Goal: Navigation & Orientation: Find specific page/section

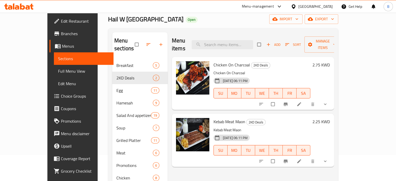
scroll to position [26, 0]
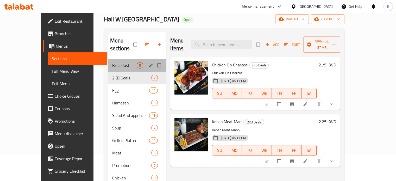
click at [108, 59] on div "Breakfast 5" at bounding box center [137, 65] width 58 height 12
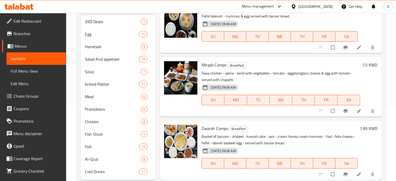
scroll to position [88, 0]
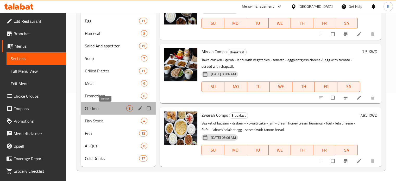
click at [87, 111] on span "Chicken" at bounding box center [106, 108] width 42 height 6
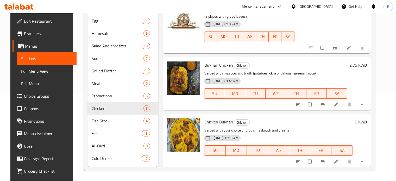
scroll to position [285, 0]
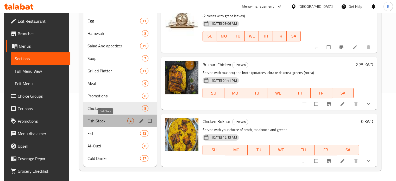
click at [97, 121] on span "Fish Stock" at bounding box center [107, 121] width 40 height 6
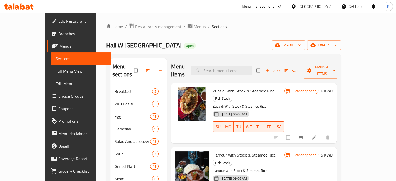
click at [135, 21] on div "Home / Restaurants management / Menus / Sections Hail W [GEOGRAPHIC_DATA] Open …" at bounding box center [224, 145] width 256 height 264
click at [135, 26] on span "Restaurants management" at bounding box center [158, 26] width 46 height 6
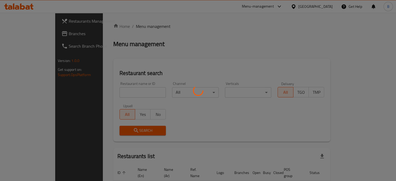
click at [126, 95] on div at bounding box center [198, 90] width 396 height 181
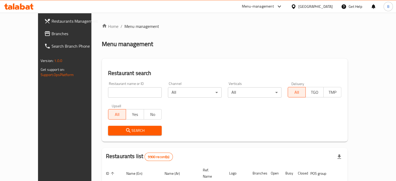
click at [274, 8] on div "Menu-management" at bounding box center [258, 6] width 32 height 6
click at [245, 33] on div "Agent Campaigns Center" at bounding box center [251, 35] width 39 height 6
